Goal: Check status: Check status

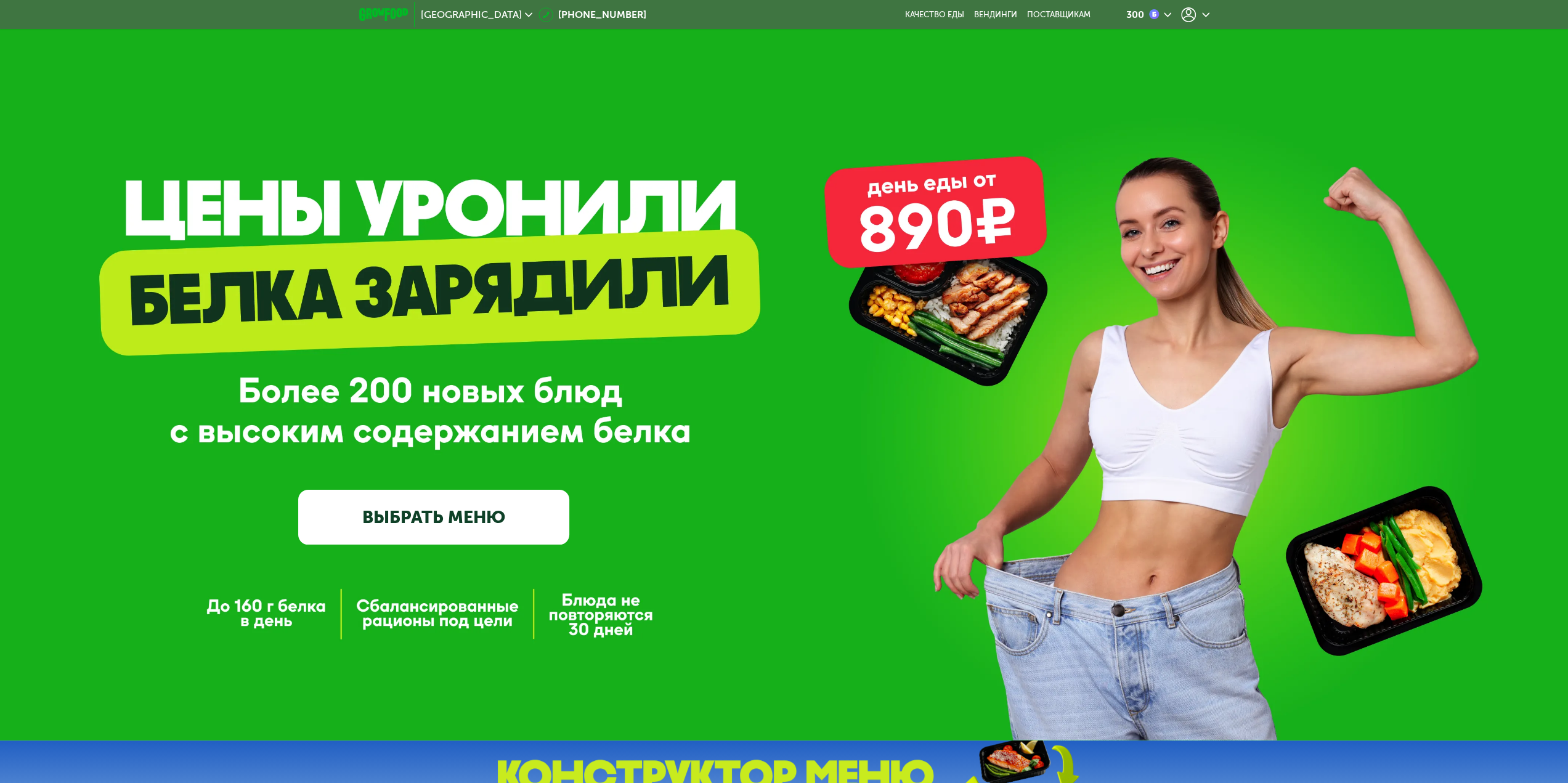
click at [1190, 11] on icon at bounding box center [1188, 15] width 15 height 15
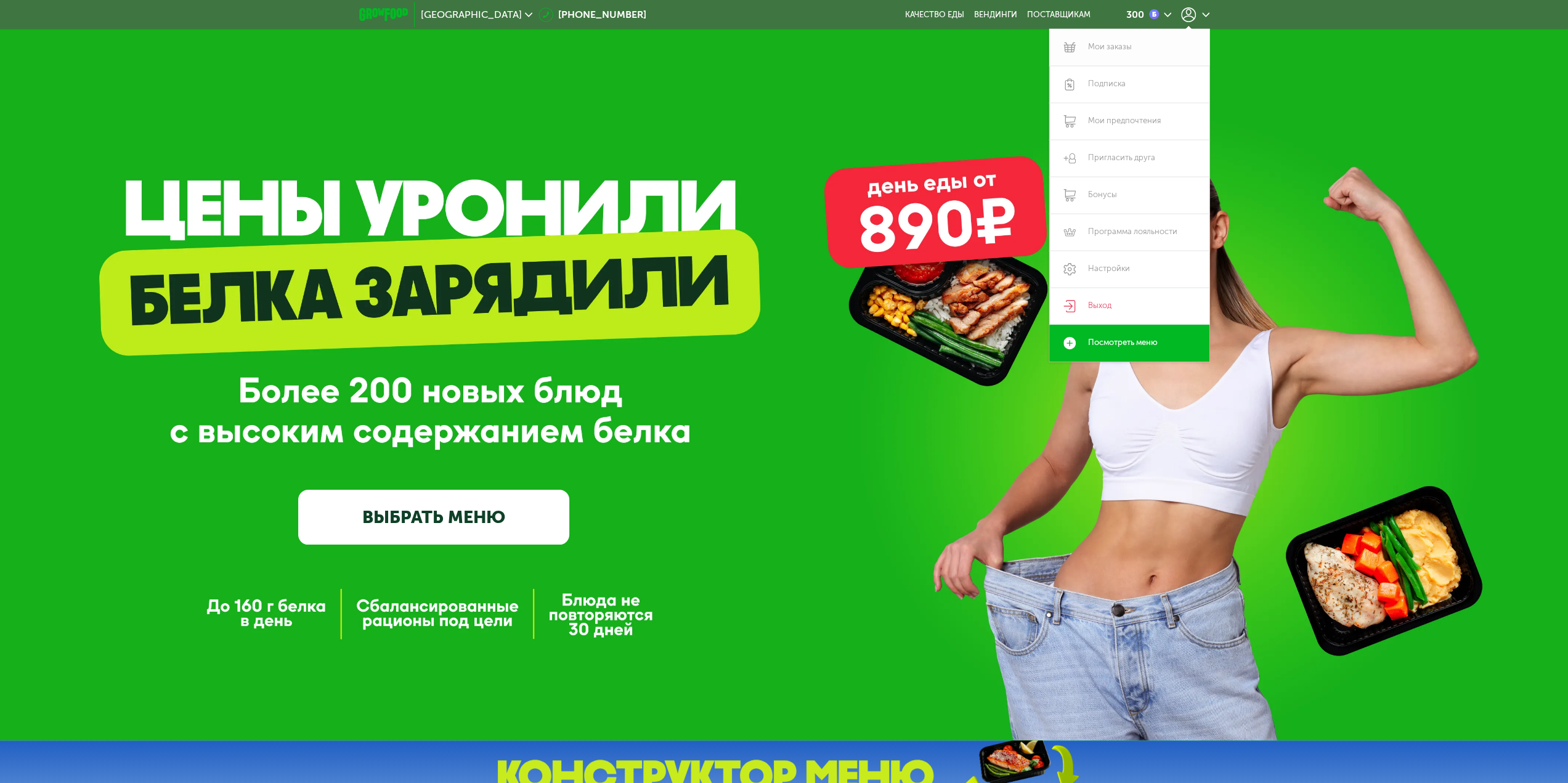
click at [1119, 52] on link "Мои заказы" at bounding box center [1130, 48] width 160 height 37
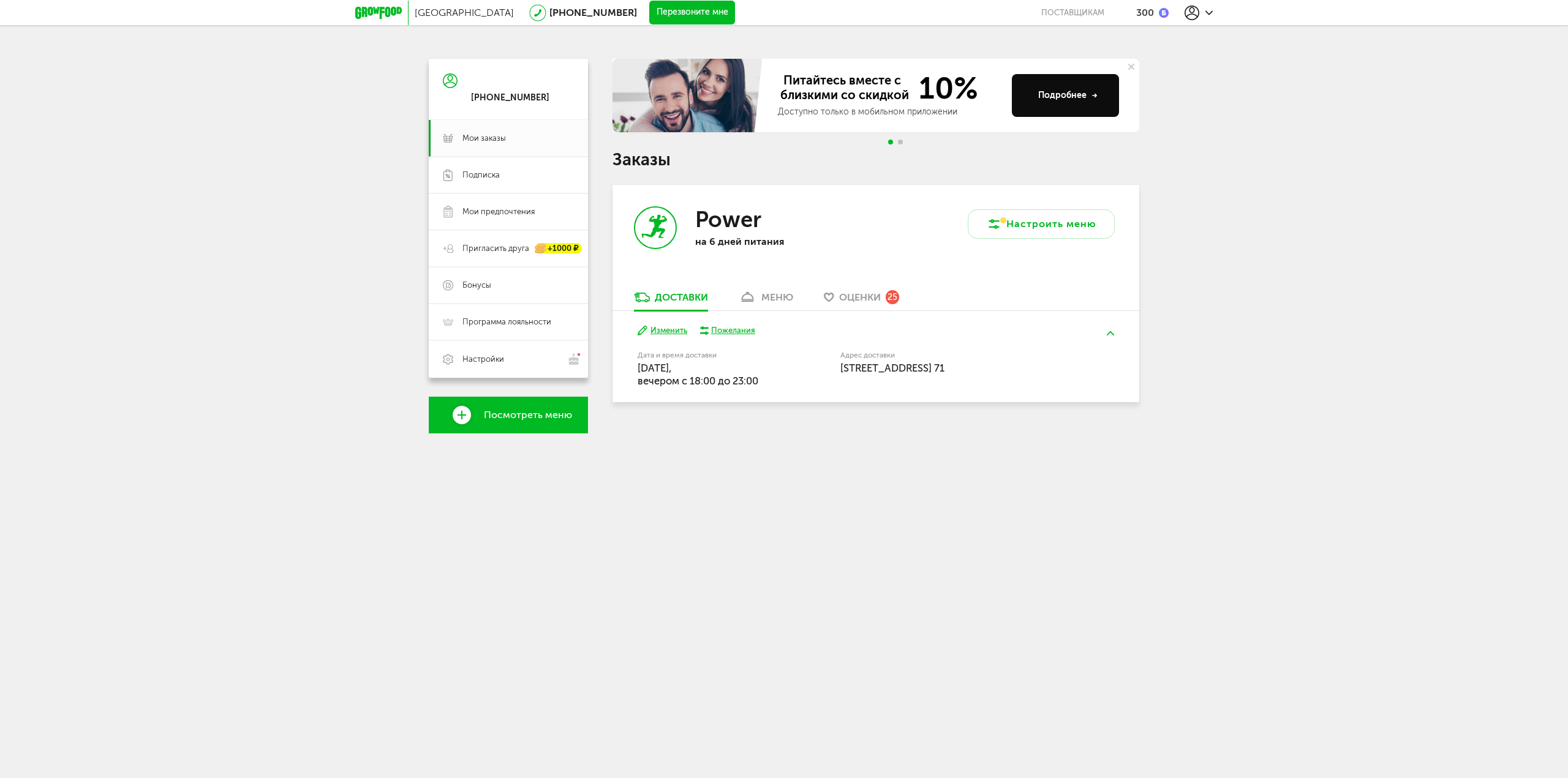
click at [501, 136] on div "Москва [PHONE_NUMBER] Перезвоните мне поставщикам 300 [PHONE_NUMBER] Мои заказы…" at bounding box center [784, 241] width 1568 height 482
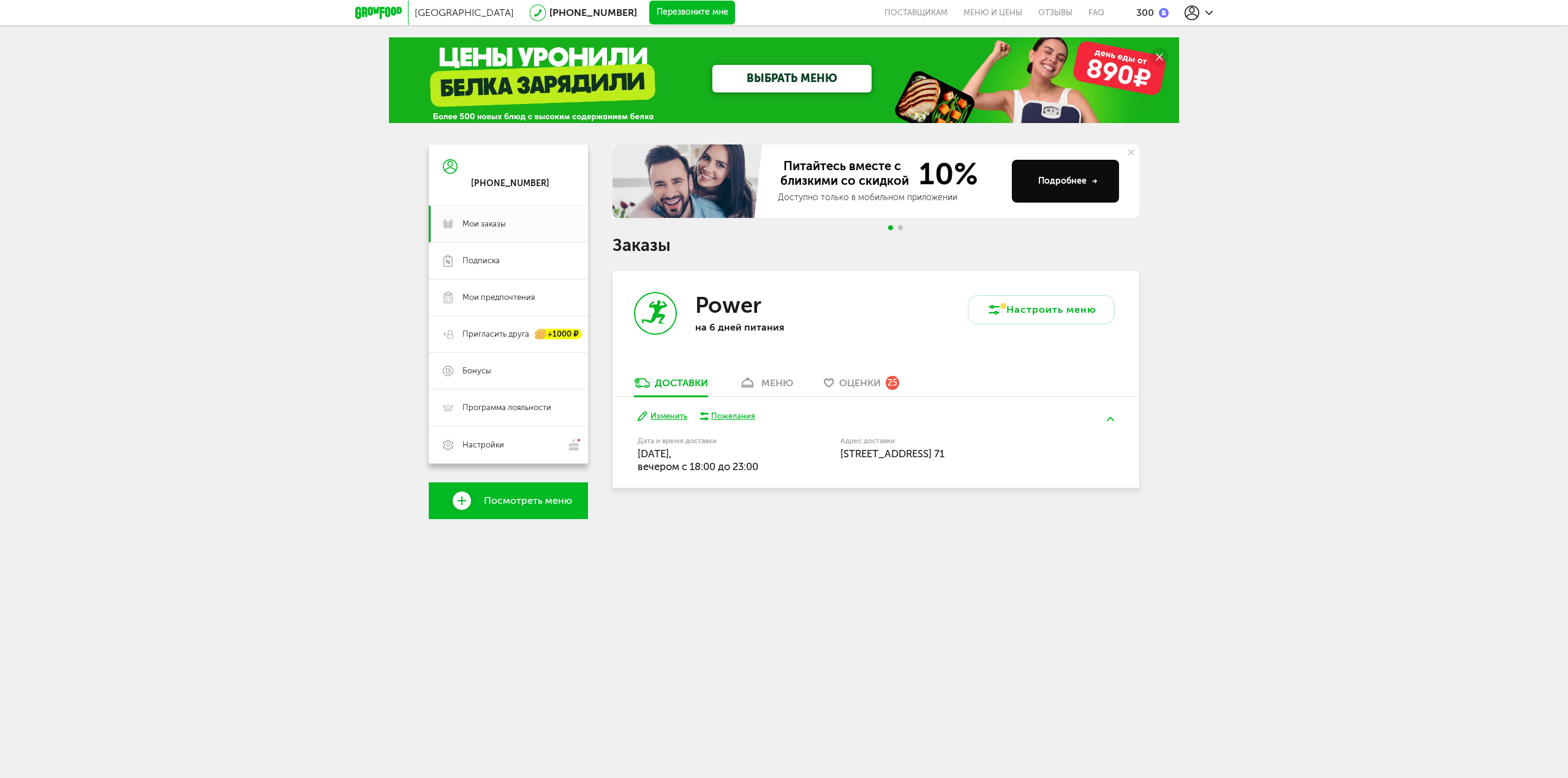
click at [754, 383] on use at bounding box center [748, 382] width 12 height 10
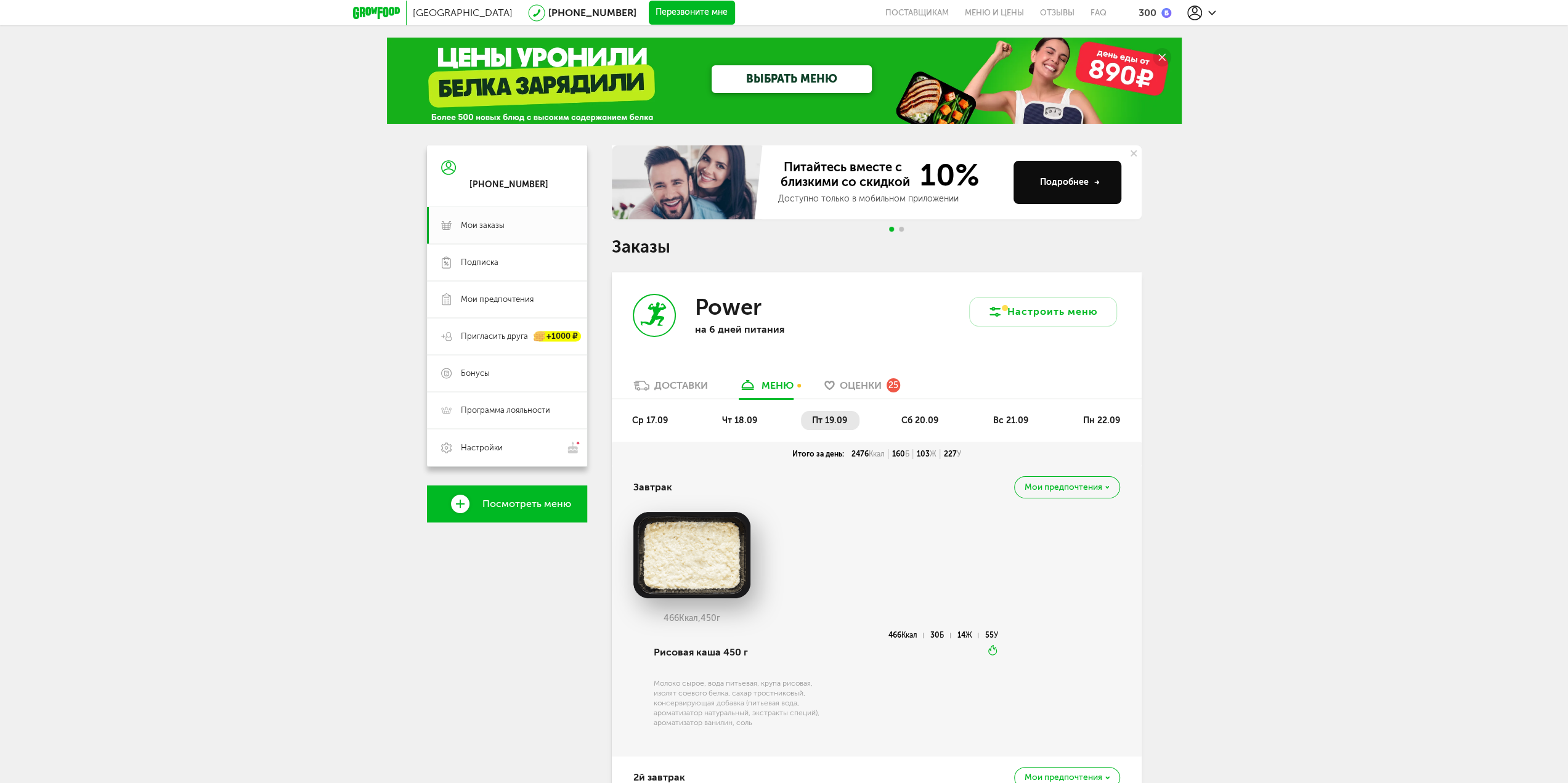
click at [925, 422] on span "сб 20.09" at bounding box center [920, 421] width 37 height 11
